Goal: Information Seeking & Learning: Check status

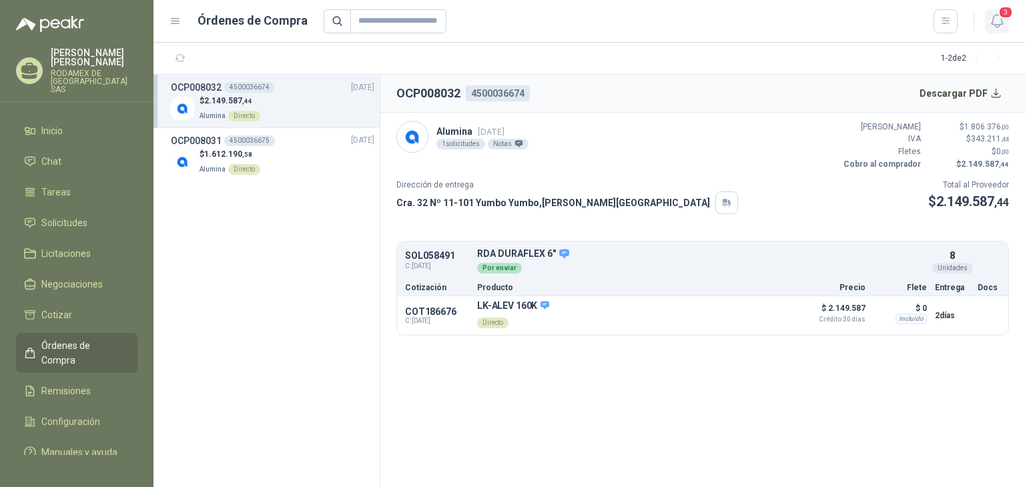
click at [991, 10] on button "3" at bounding box center [997, 21] width 24 height 24
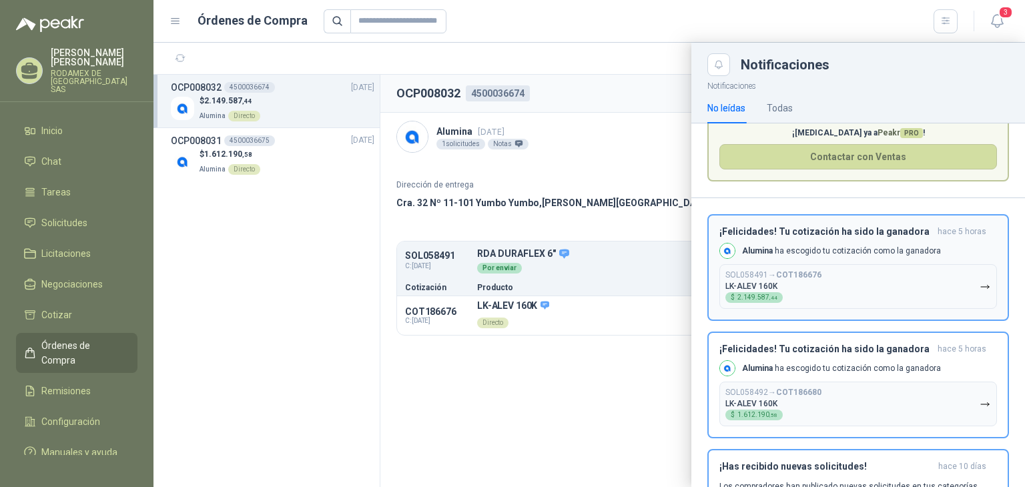
scroll to position [113, 0]
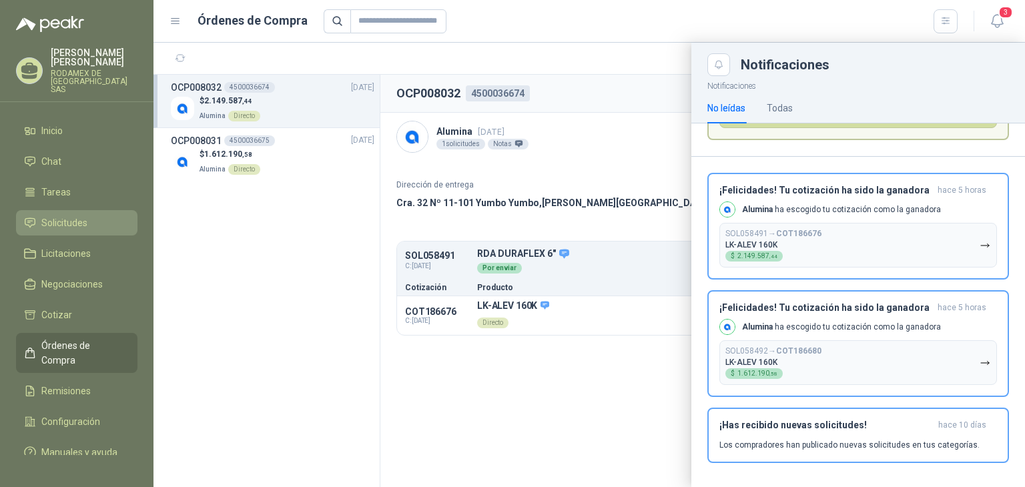
click at [73, 216] on span "Solicitudes" at bounding box center [64, 223] width 46 height 15
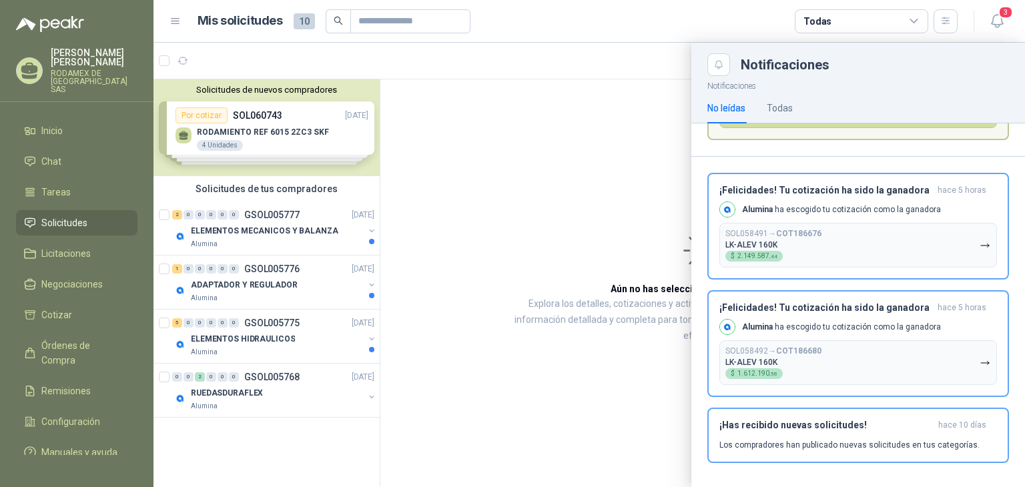
click at [605, 189] on div at bounding box center [590, 265] width 872 height 445
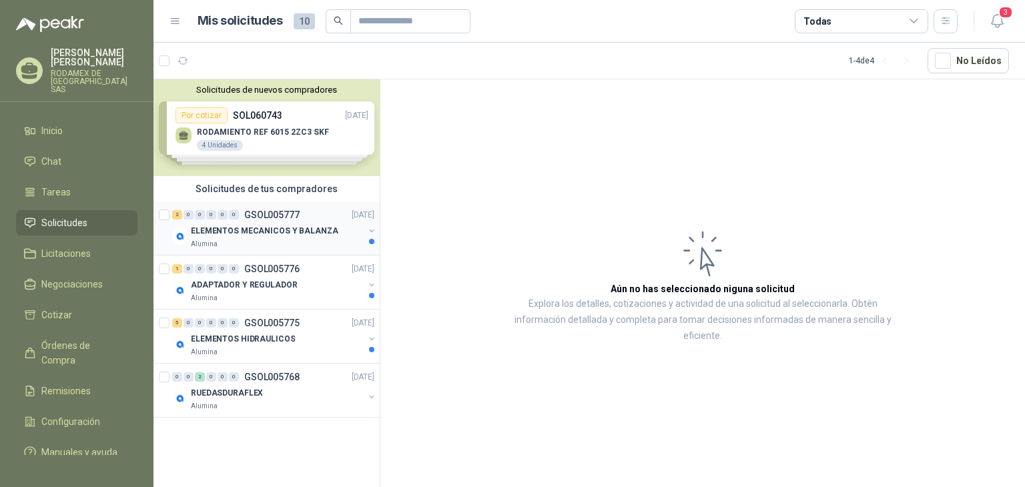
click at [313, 230] on p "ELEMENTOS MECANICOS Y BALANZA" at bounding box center [265, 231] width 148 height 13
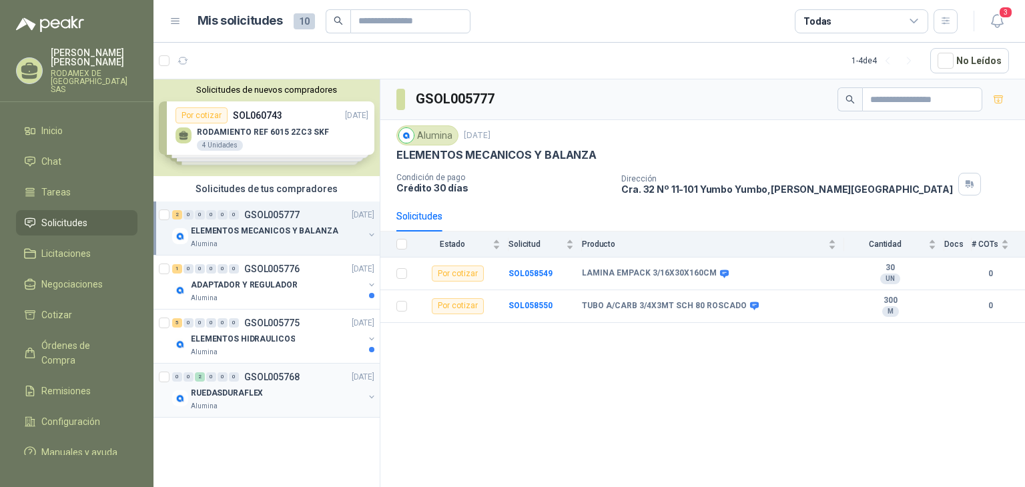
click at [316, 392] on div "RUEDASDURAFLEX" at bounding box center [277, 393] width 173 height 16
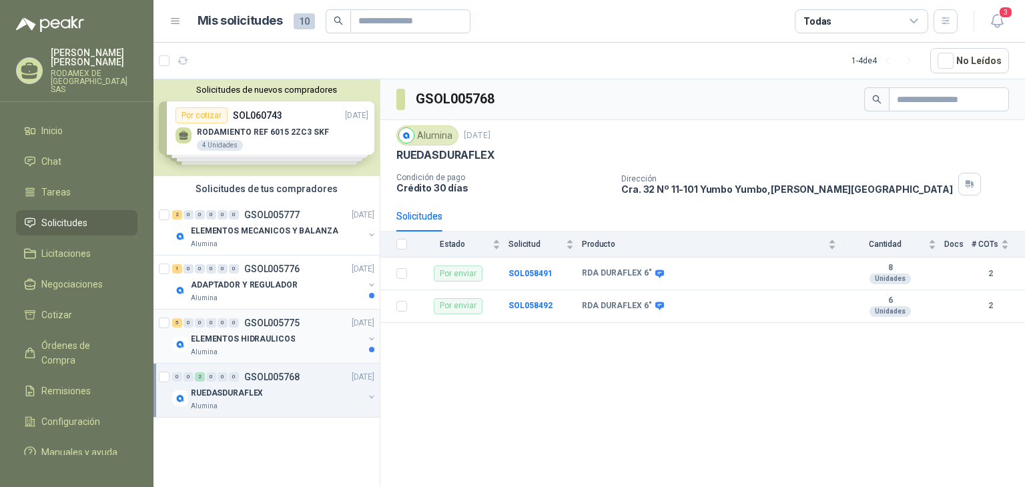
click at [304, 347] on div "Alumina" at bounding box center [277, 352] width 173 height 11
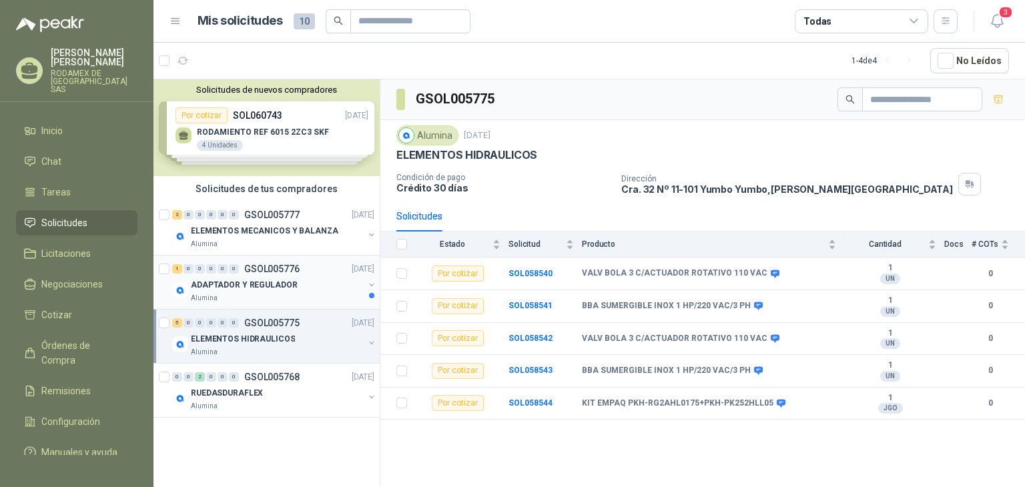
click at [298, 278] on div "ADAPTADOR Y REGULADOR" at bounding box center [277, 285] width 173 height 16
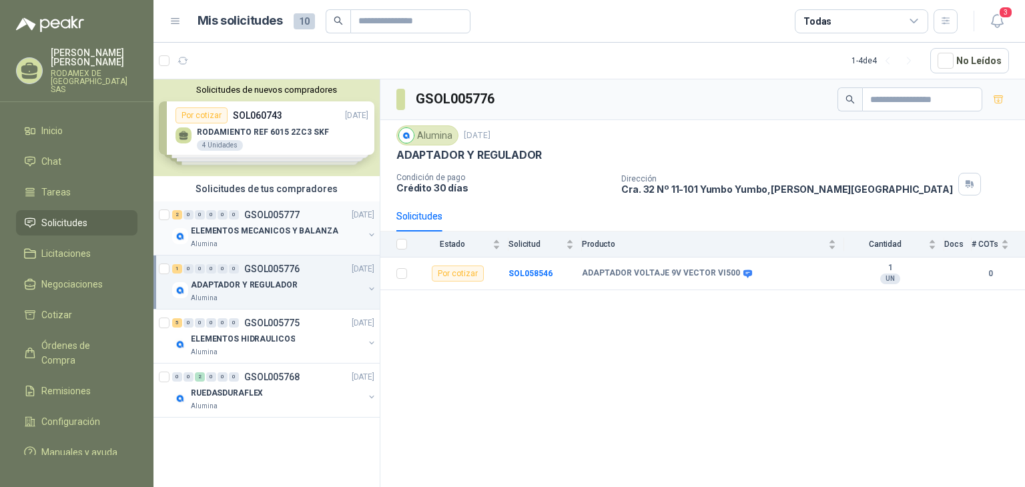
click at [294, 233] on p "ELEMENTOS MECANICOS Y BALANZA" at bounding box center [265, 231] width 148 height 13
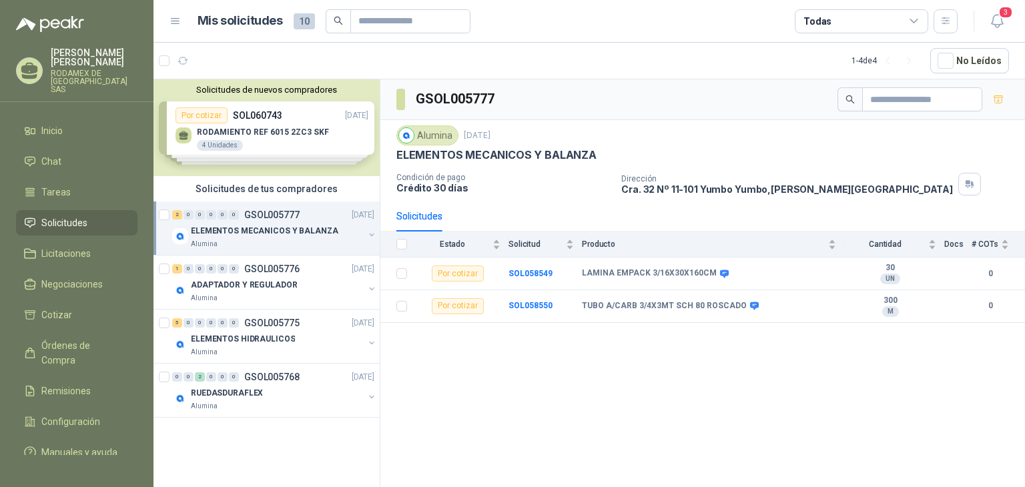
click at [228, 154] on div "Solicitudes de nuevos compradores Por cotizar SOL060743 [DATE] RODAMIENTO REF 6…" at bounding box center [267, 127] width 226 height 97
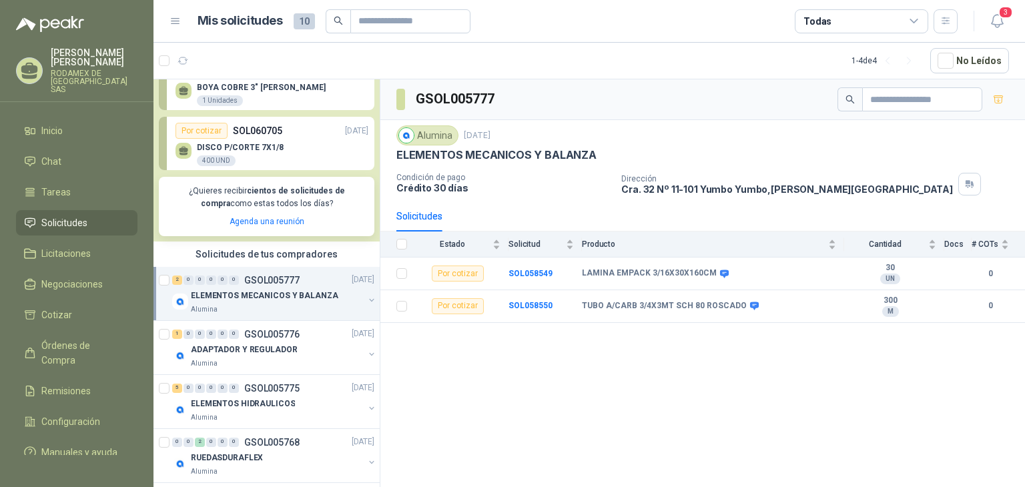
scroll to position [175, 0]
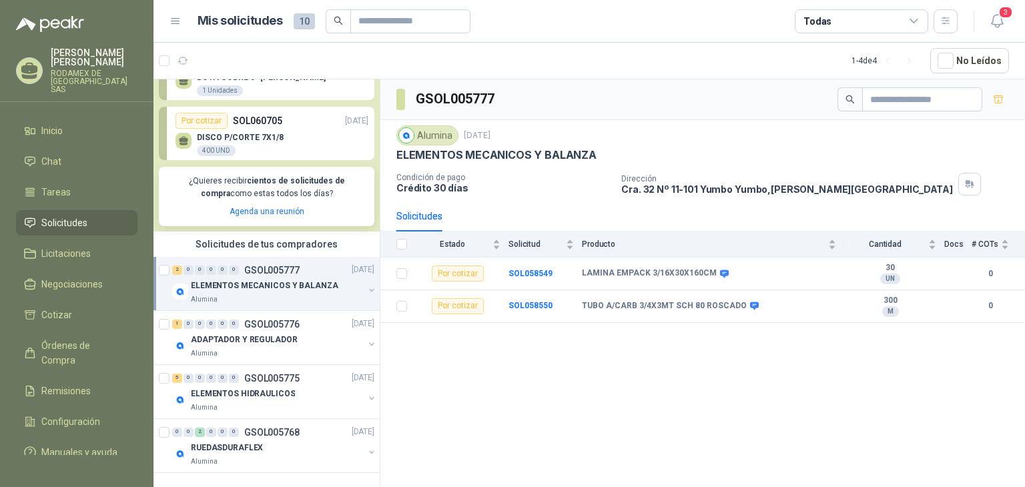
click at [475, 366] on div "GSOL005777 Alumina [DATE] ELEMENTOS MECANICOS Y BALANZA Condición de pago Crédi…" at bounding box center [703, 285] width 645 height 413
